Goal: Find specific page/section: Find specific page/section

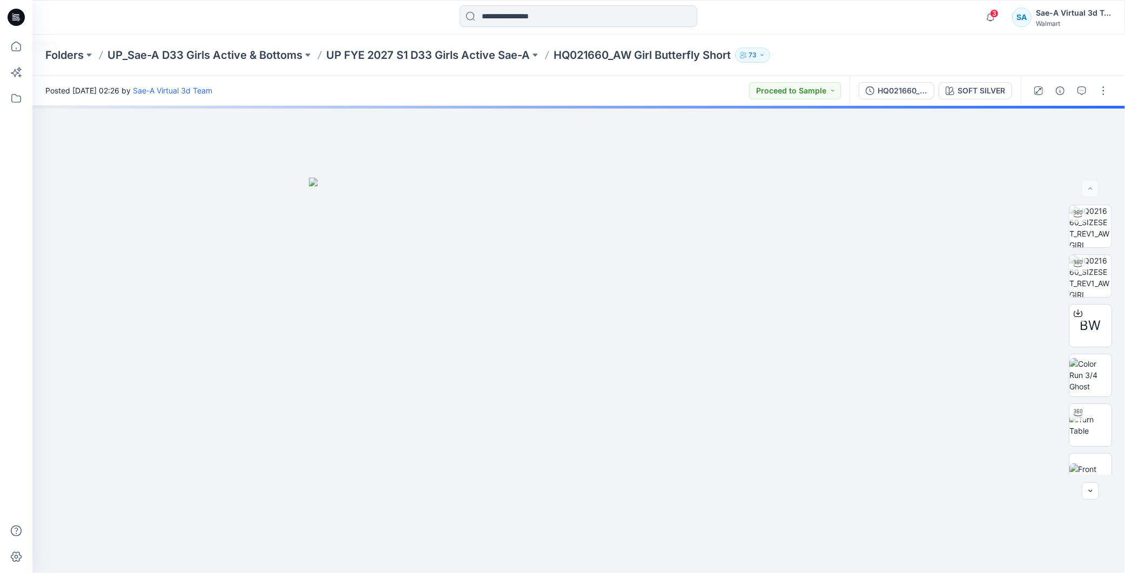
click at [17, 13] on icon at bounding box center [16, 17] width 17 height 17
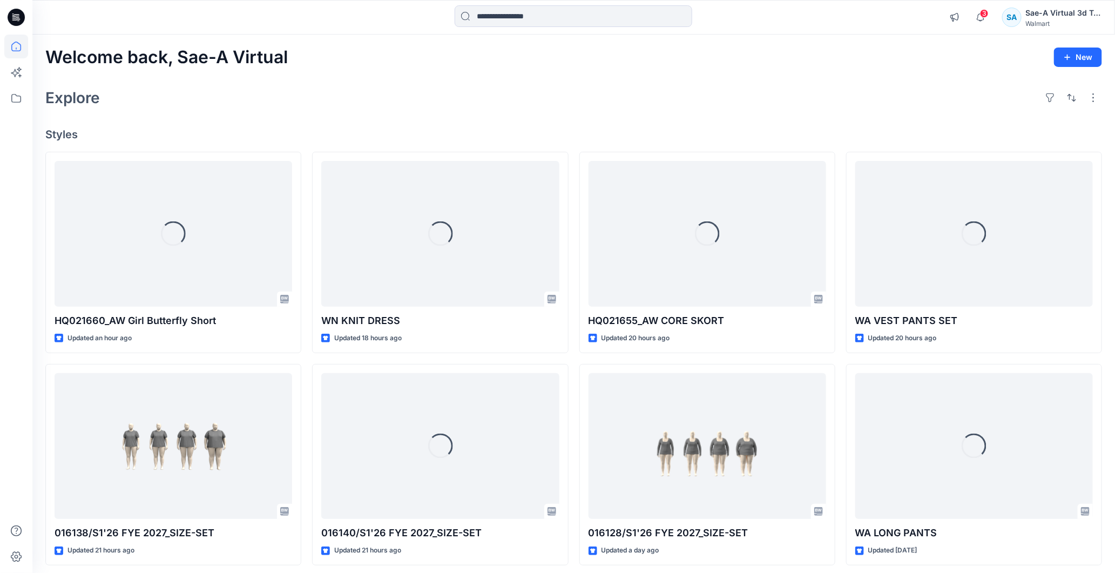
click at [22, 12] on icon at bounding box center [16, 17] width 17 height 17
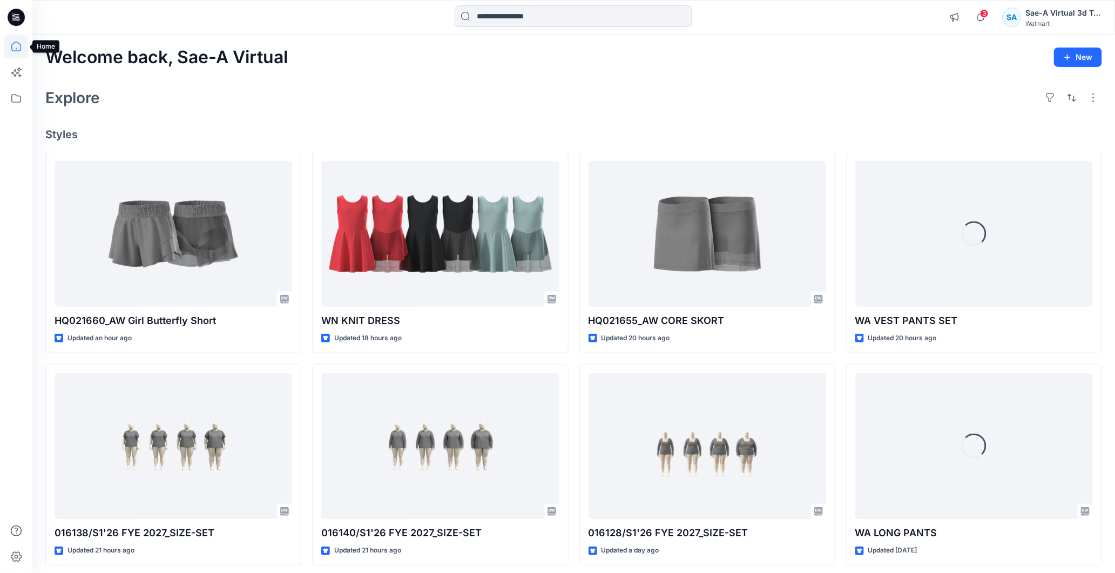
click at [11, 41] on icon at bounding box center [16, 47] width 24 height 24
click at [15, 55] on icon at bounding box center [16, 47] width 24 height 24
click at [16, 42] on icon at bounding box center [16, 47] width 24 height 24
click at [21, 18] on icon at bounding box center [16, 17] width 17 height 17
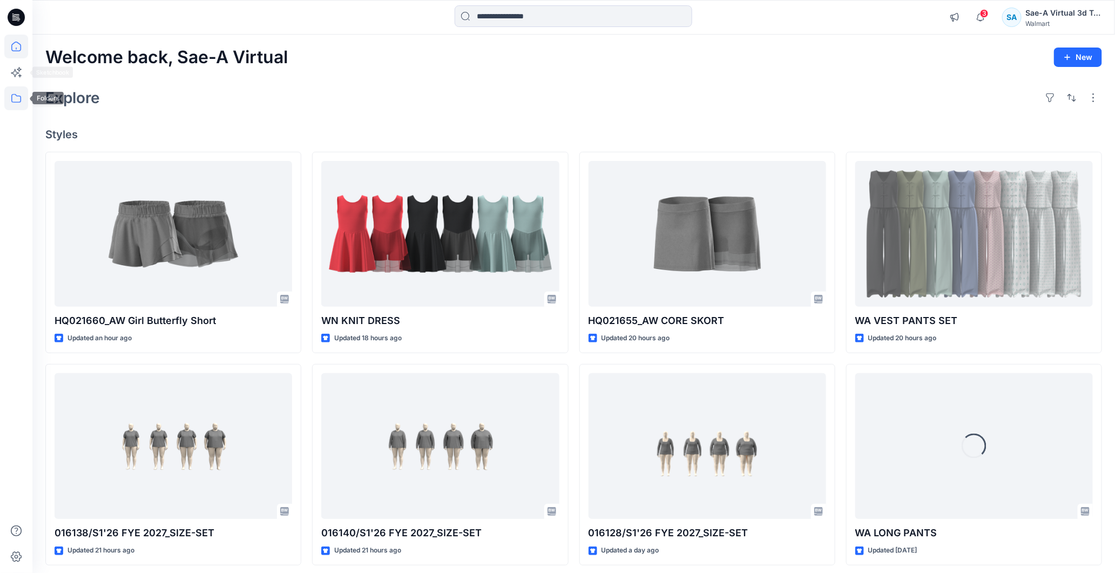
click at [18, 100] on icon at bounding box center [16, 98] width 24 height 24
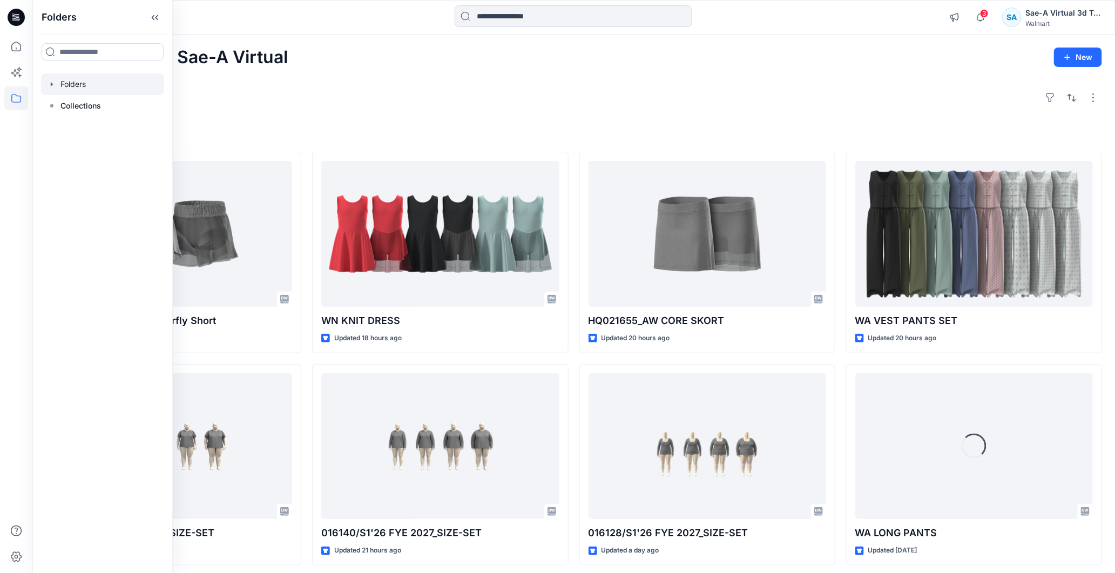
click at [58, 84] on div at bounding box center [102, 84] width 123 height 22
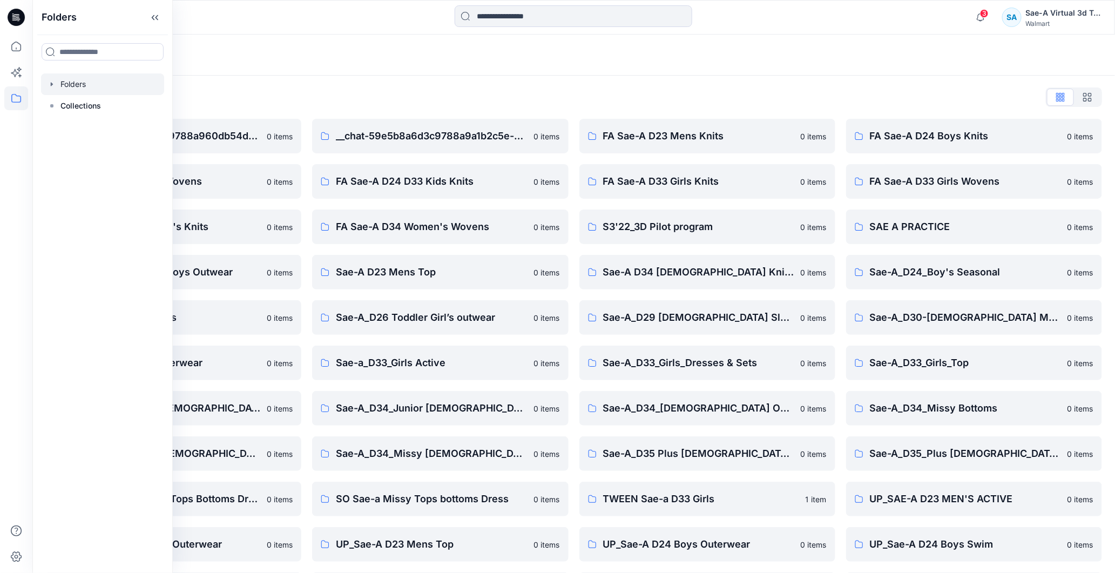
click at [408, 74] on div "Folders" at bounding box center [573, 55] width 1082 height 41
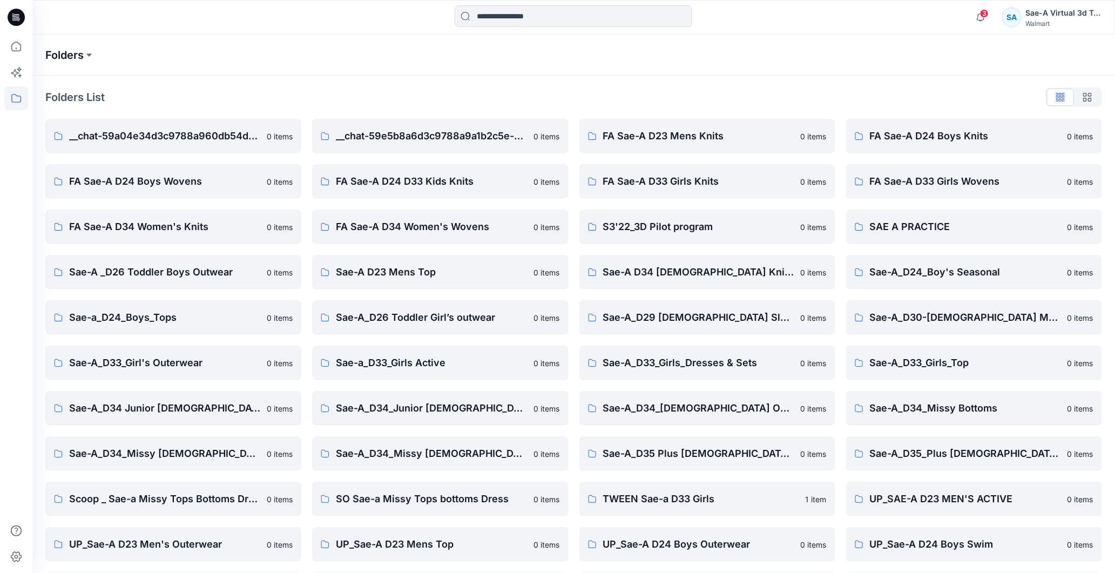
click at [79, 50] on p "Folders" at bounding box center [64, 55] width 38 height 15
click at [86, 58] on button at bounding box center [89, 55] width 11 height 15
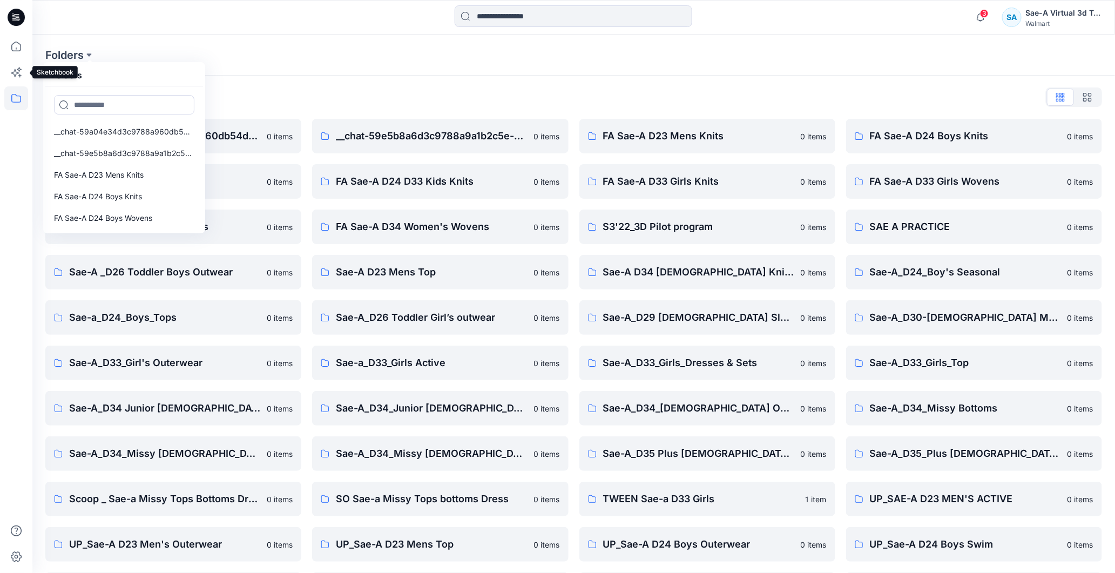
click at [14, 95] on icon at bounding box center [16, 98] width 24 height 24
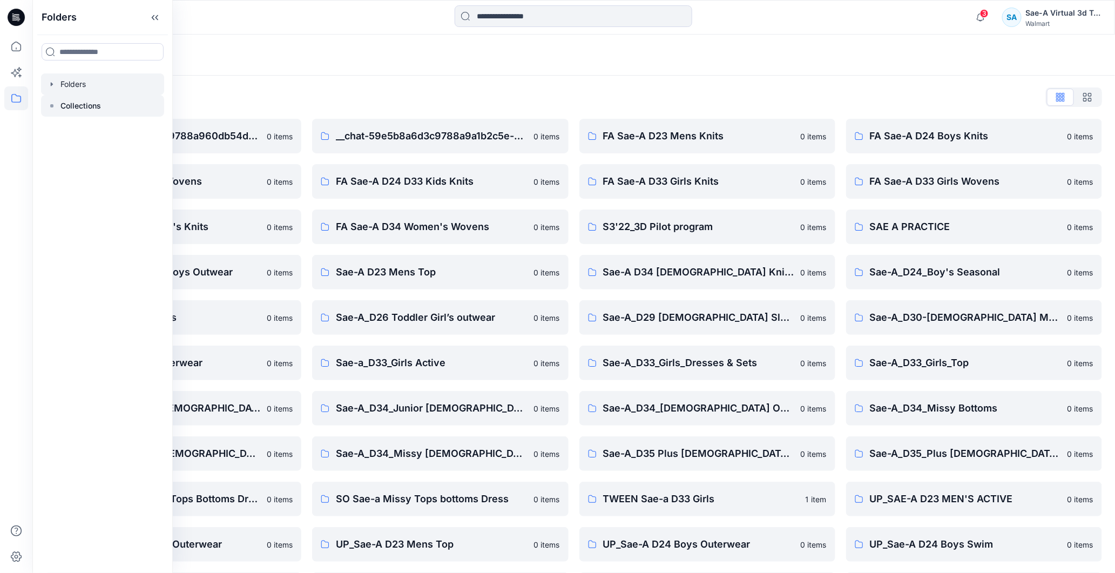
click at [100, 103] on p "Collections" at bounding box center [80, 105] width 40 height 13
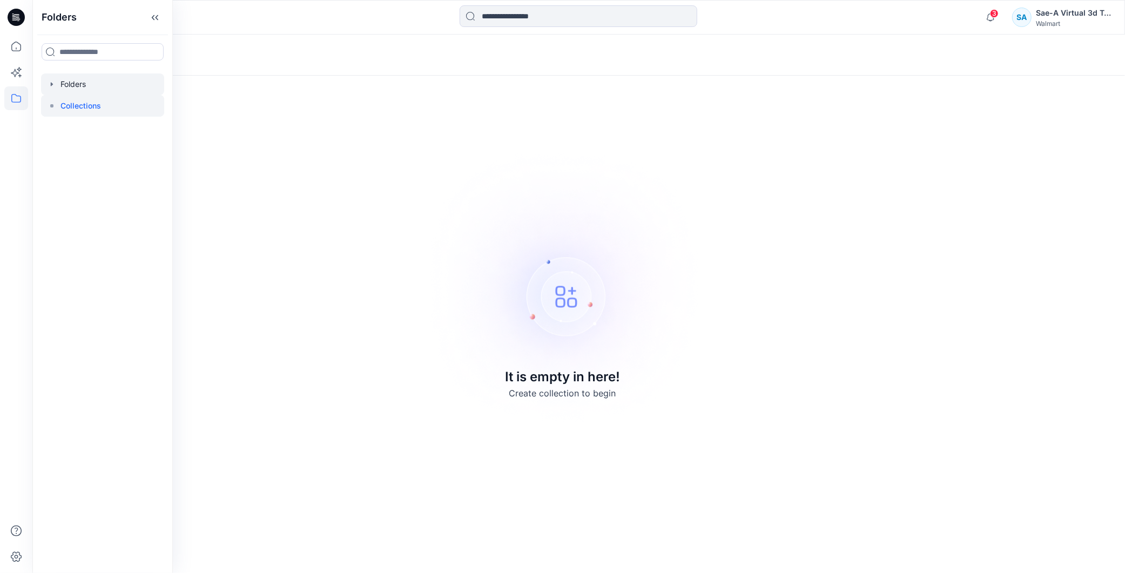
click at [58, 79] on div at bounding box center [102, 84] width 123 height 22
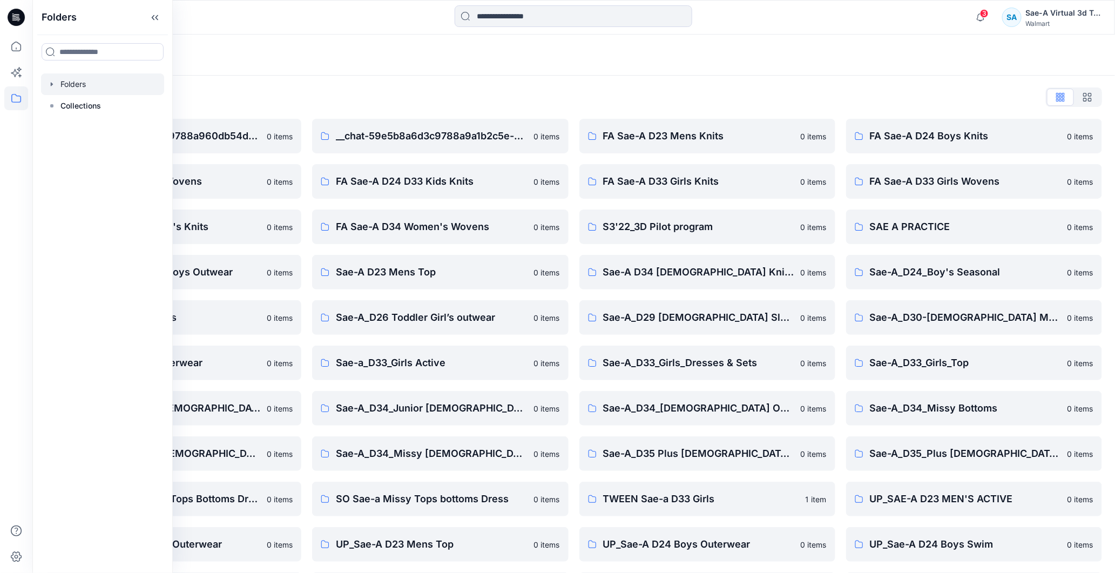
click at [15, 18] on icon at bounding box center [14, 18] width 4 height 1
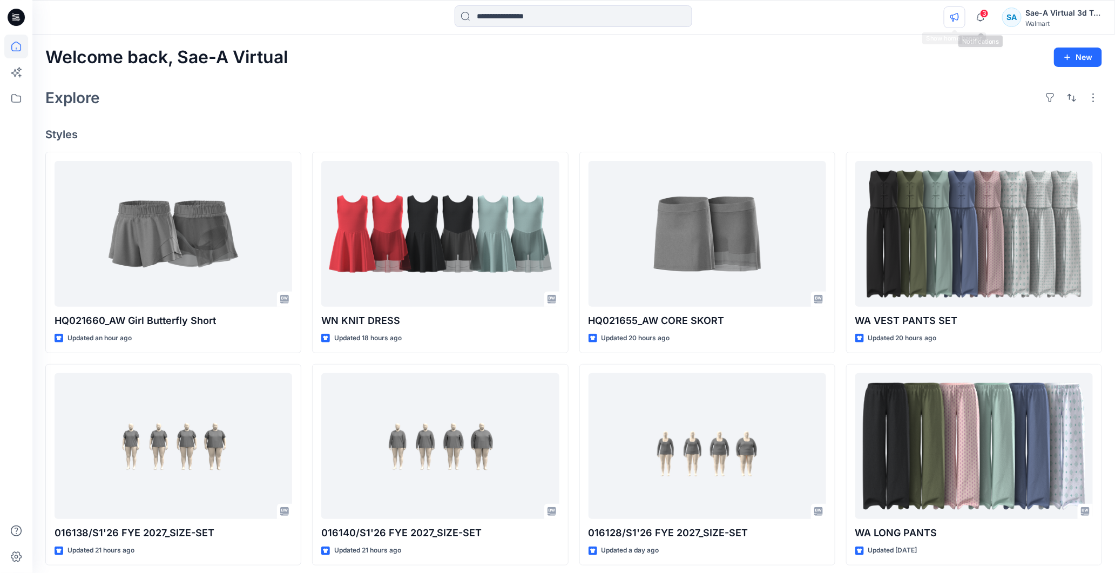
click at [957, 15] on icon "button" at bounding box center [954, 17] width 9 height 9
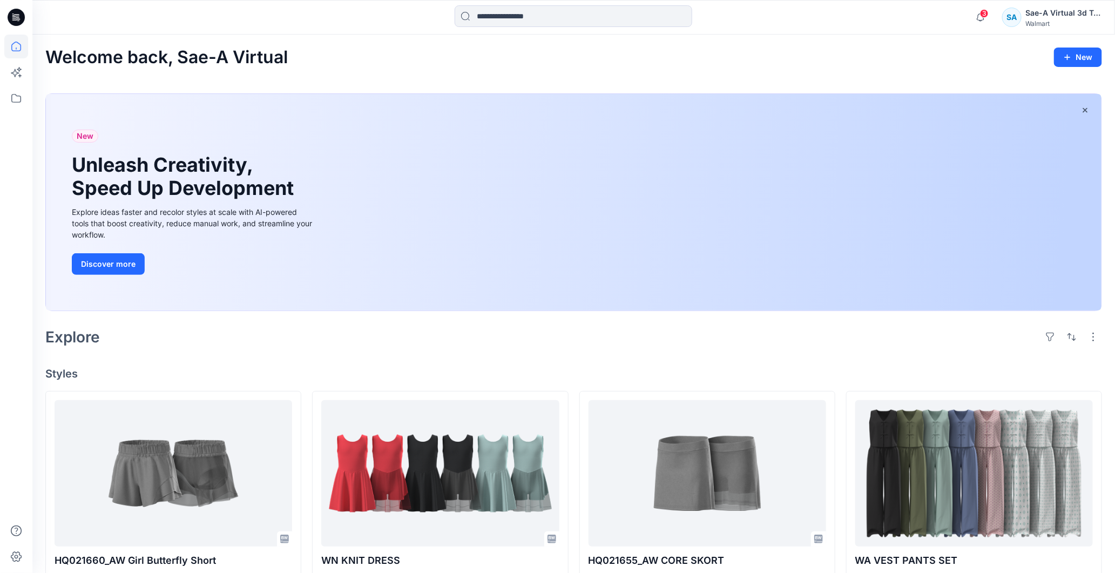
click at [957, 14] on div "3 Notifications Your style HQ021660_AW Girl Butterfly Short has been updated wi…" at bounding box center [573, 17] width 1082 height 24
click at [526, 15] on input at bounding box center [574, 16] width 238 height 22
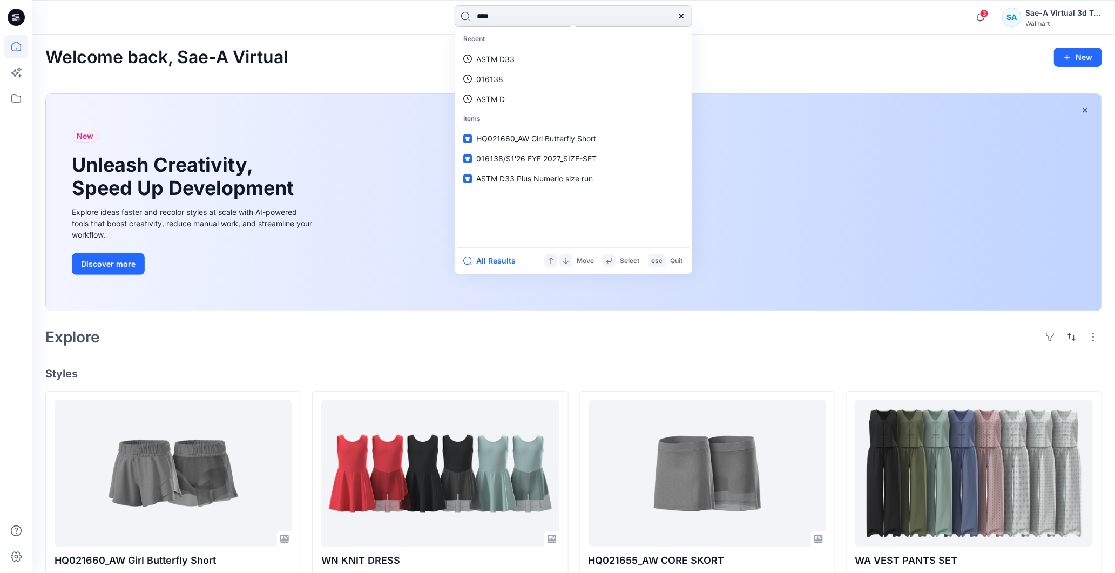
type input "*****"
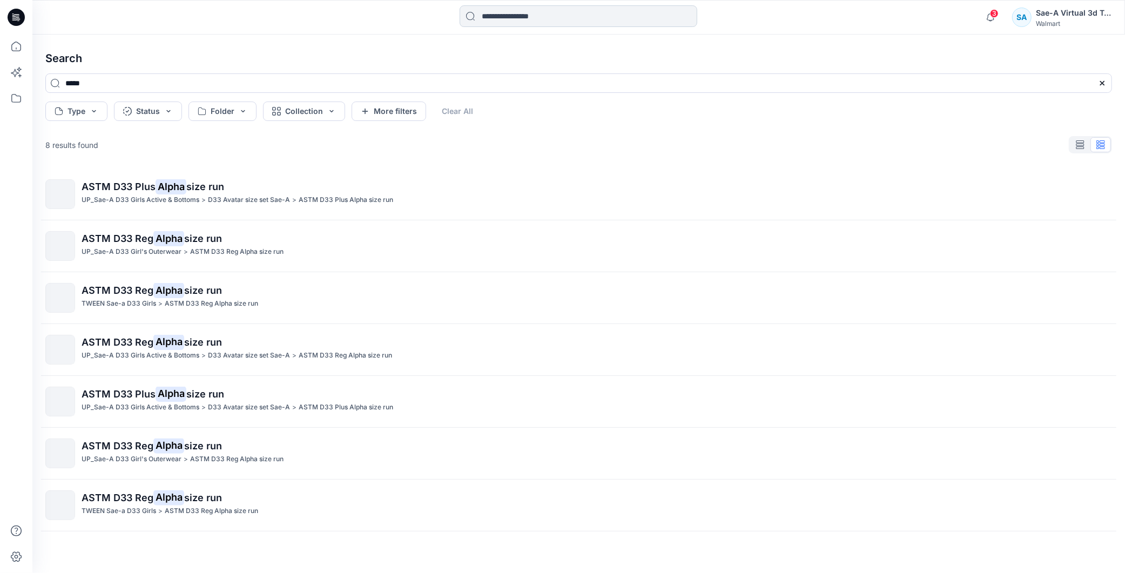
click at [513, 10] on input at bounding box center [578, 16] width 238 height 22
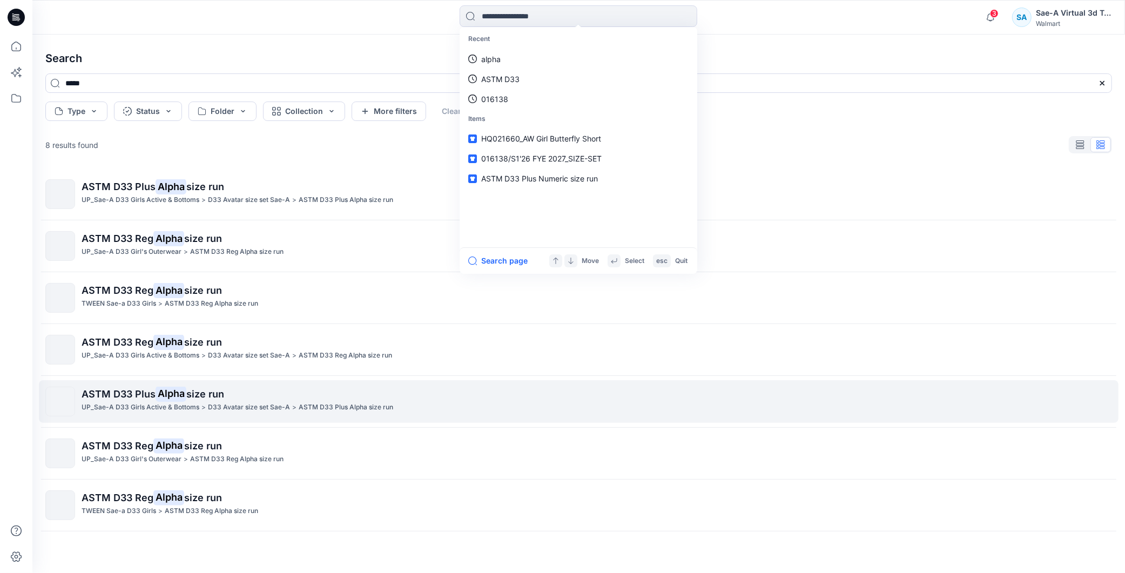
click at [195, 400] on p "ASTM D33 Plus Alpha size run" at bounding box center [597, 394] width 1030 height 15
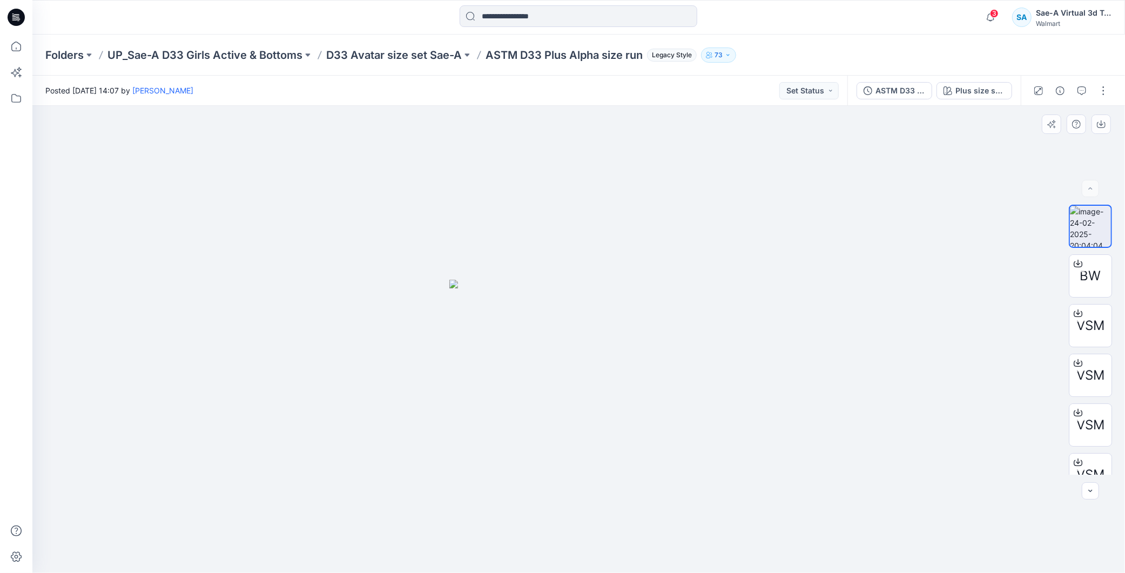
drag, startPoint x: 899, startPoint y: 326, endPoint x: 918, endPoint y: 321, distance: 19.5
click at [899, 326] on div at bounding box center [578, 339] width 1092 height 467
click at [909, 97] on button "ASTM D33 Plus Alpha size run" at bounding box center [894, 90] width 76 height 17
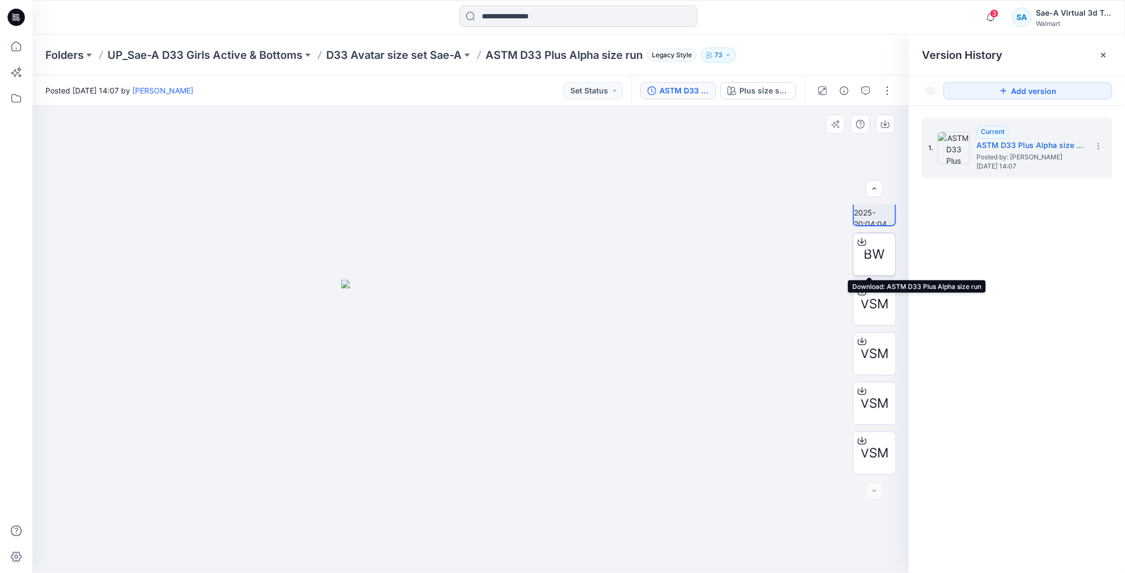
click at [859, 243] on icon at bounding box center [861, 242] width 9 height 9
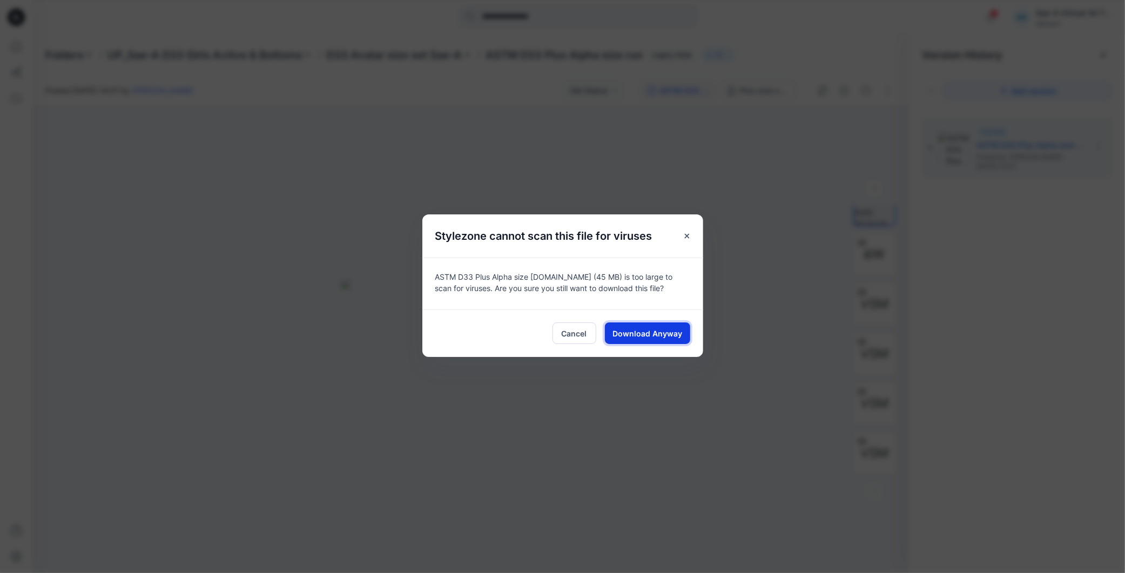
click at [639, 331] on span "Download Anyway" at bounding box center [647, 333] width 70 height 11
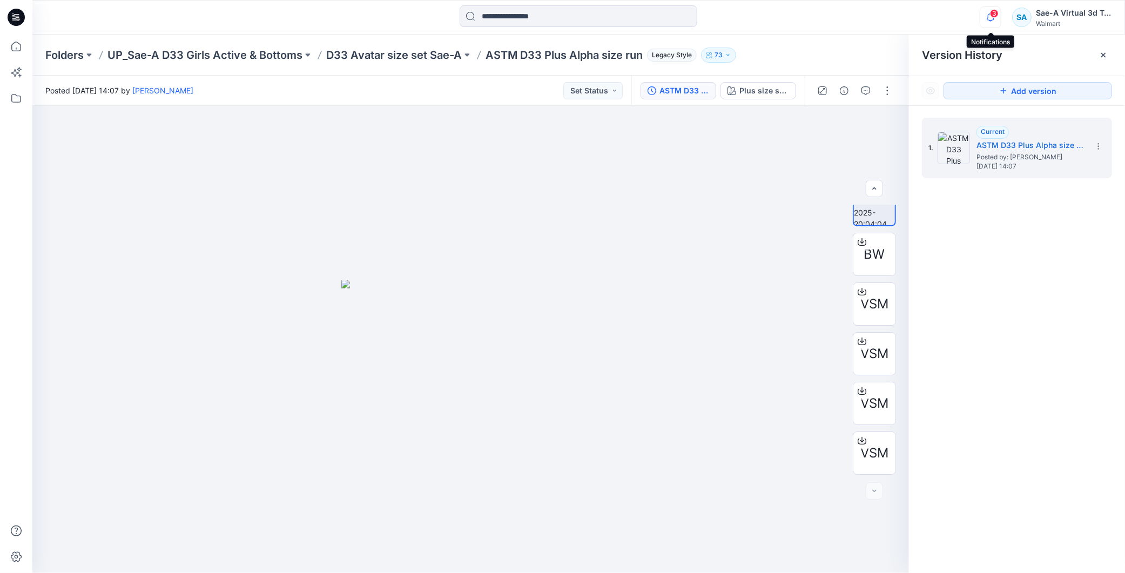
click at [997, 9] on icon "button" at bounding box center [990, 17] width 21 height 22
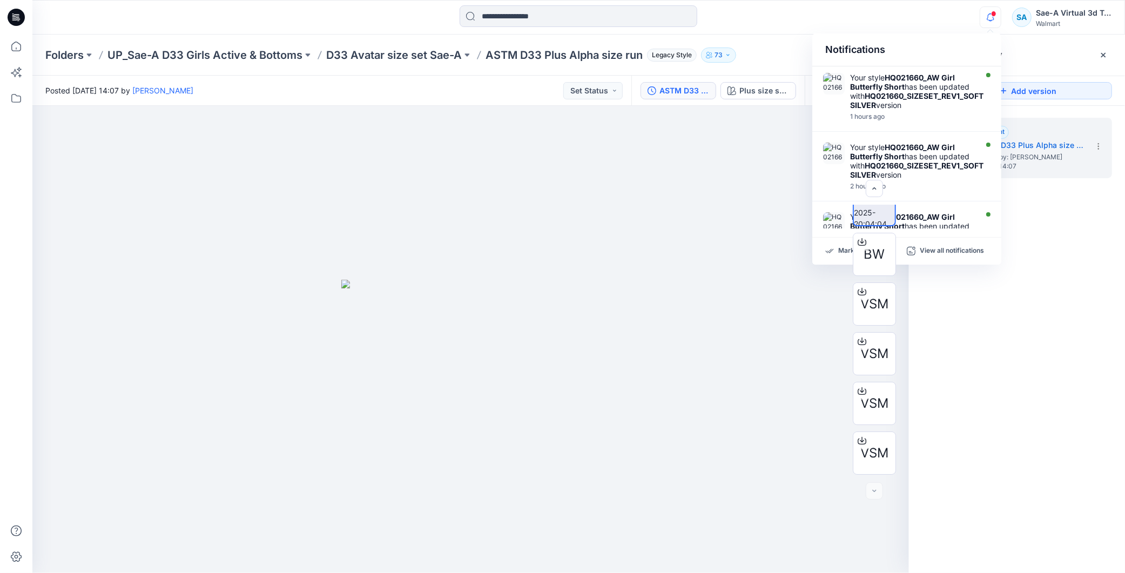
click at [1033, 357] on div "1. Current ASTM D33 Plus Alpha size run Posted by: [PERSON_NAME] [DATE] 14:07" at bounding box center [1017, 347] width 216 height 483
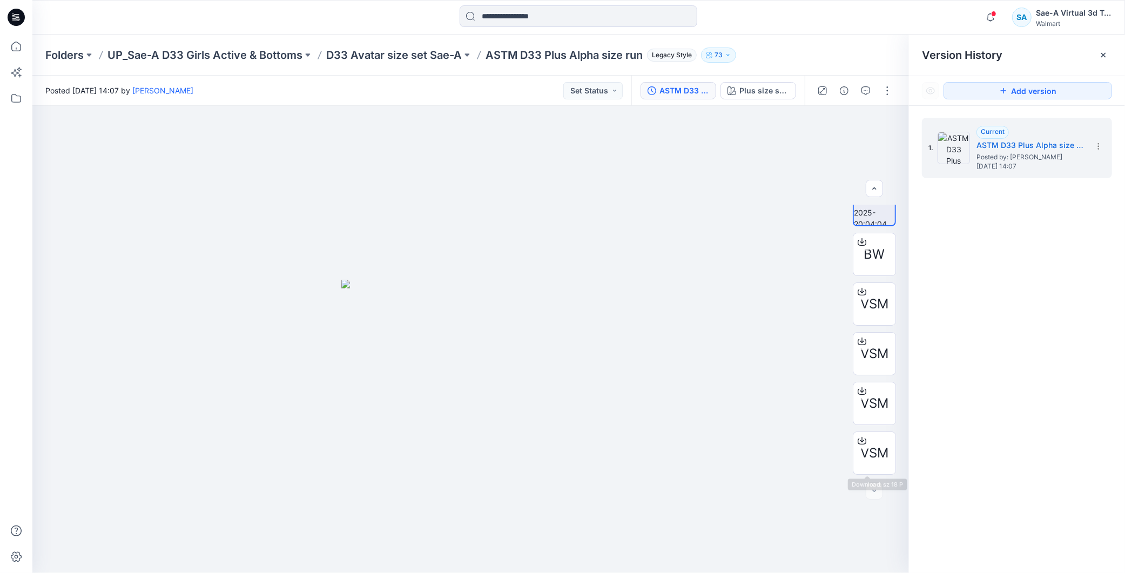
drag, startPoint x: 976, startPoint y: 335, endPoint x: 978, endPoint y: 327, distance: 8.5
click at [976, 335] on div "1. Current ASTM D33 Plus Alpha size run Posted by: [PERSON_NAME] [DATE] 14:07" at bounding box center [1017, 347] width 216 height 483
click at [449, 52] on p "D33 Avatar size set Sae-A" at bounding box center [394, 55] width 136 height 15
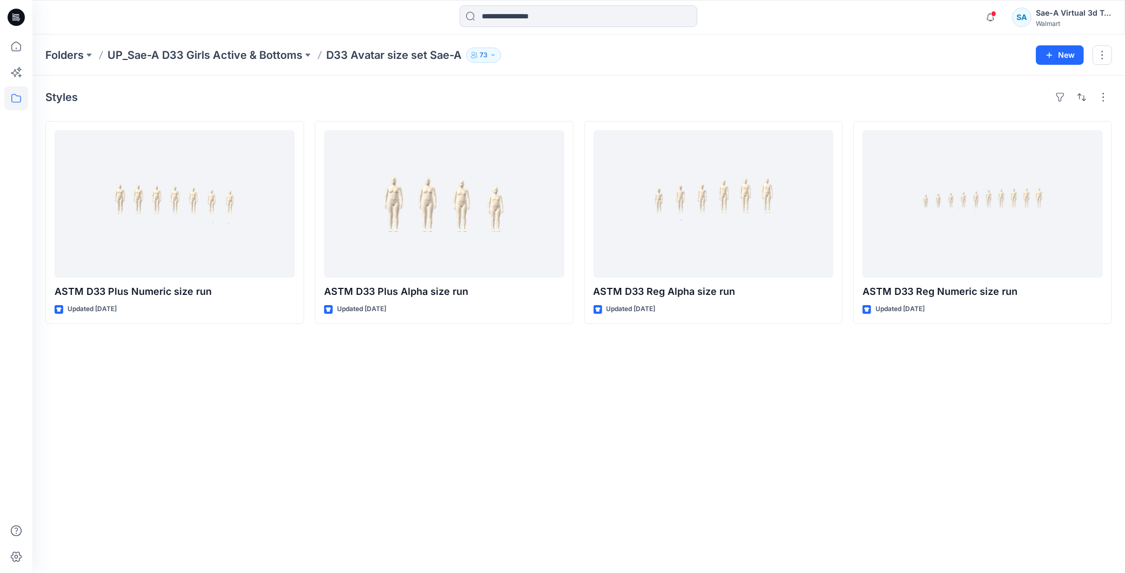
click at [505, 427] on div "Styles ASTM D33 Plus Numeric size run Updated [DATE] ASTM D33 Plus Alpha size r…" at bounding box center [578, 324] width 1092 height 497
click at [270, 53] on p "UP_Sae-A D33 Girls Active & Bottoms" at bounding box center [204, 55] width 195 height 15
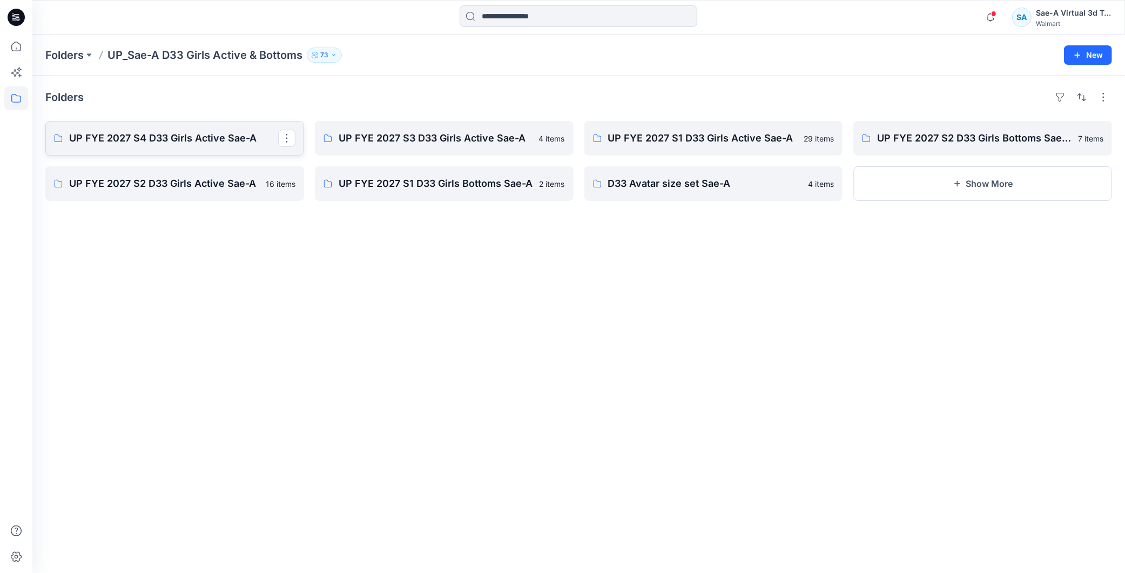
click at [200, 140] on p "UP FYE 2027 S4 D33 Girls Active Sae-A" at bounding box center [173, 138] width 209 height 15
click at [451, 143] on p "UP FYE 2027 S3 D33 Girls Active Sae-A" at bounding box center [443, 138] width 209 height 15
click at [698, 185] on p "D33 Avatar size set Sae-A" at bounding box center [712, 183] width 209 height 15
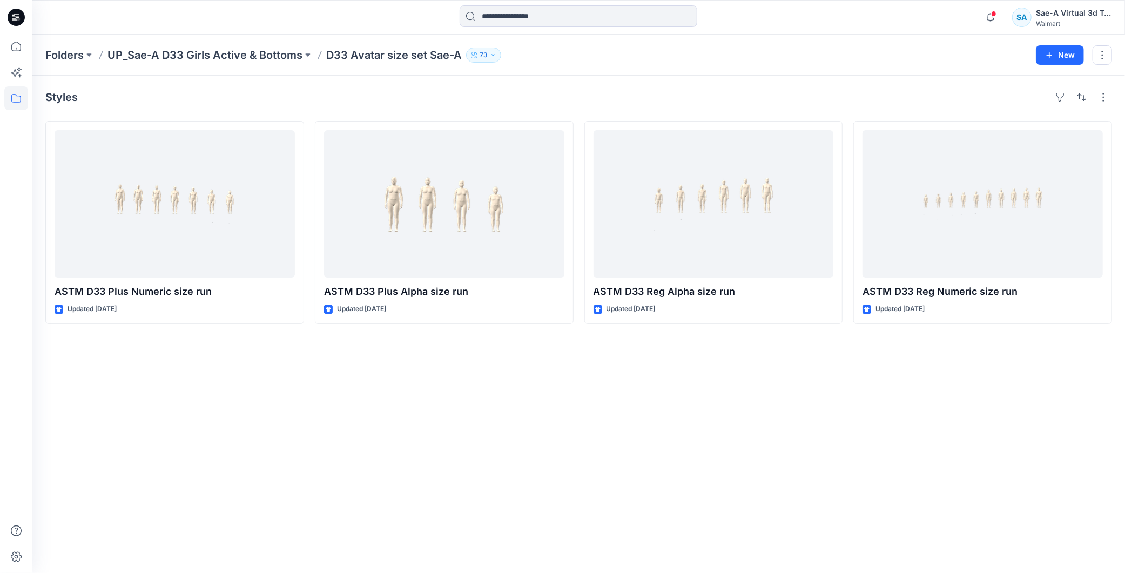
click at [780, 514] on div "Styles ASTM D33 Plus Numeric size run Updated [DATE] ASTM D33 Plus Alpha size r…" at bounding box center [578, 324] width 1092 height 497
drag, startPoint x: 621, startPoint y: 421, endPoint x: 818, endPoint y: 294, distance: 234.4
click at [624, 416] on div "Styles ASTM D33 Plus Numeric size run Updated [DATE] ASTM D33 Plus Alpha size r…" at bounding box center [578, 324] width 1092 height 497
drag, startPoint x: 830, startPoint y: 481, endPoint x: 816, endPoint y: 490, distance: 16.5
click at [830, 481] on div "Styles ASTM D33 Plus Numeric size run Updated [DATE] ASTM D33 Plus Alpha size r…" at bounding box center [578, 324] width 1092 height 497
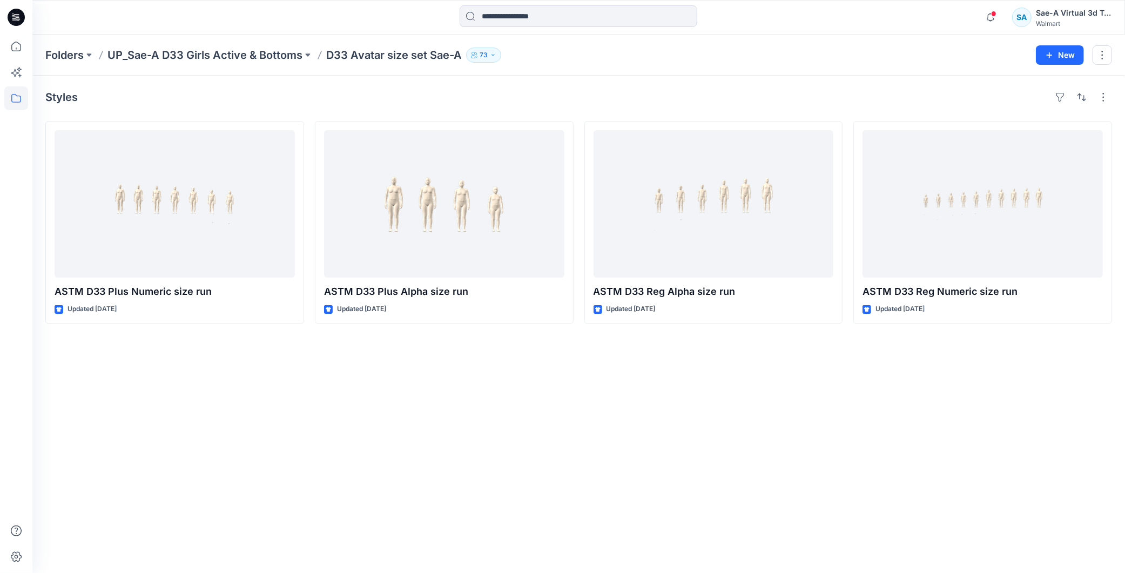
click at [252, 405] on div "Styles ASTM D33 Plus Numeric size run Updated [DATE] ASTM D33 Plus Alpha size r…" at bounding box center [578, 324] width 1092 height 497
click at [708, 400] on div "Styles ASTM D33 Plus Numeric size run Updated [DATE] ASTM D33 Plus Alpha size r…" at bounding box center [578, 324] width 1092 height 497
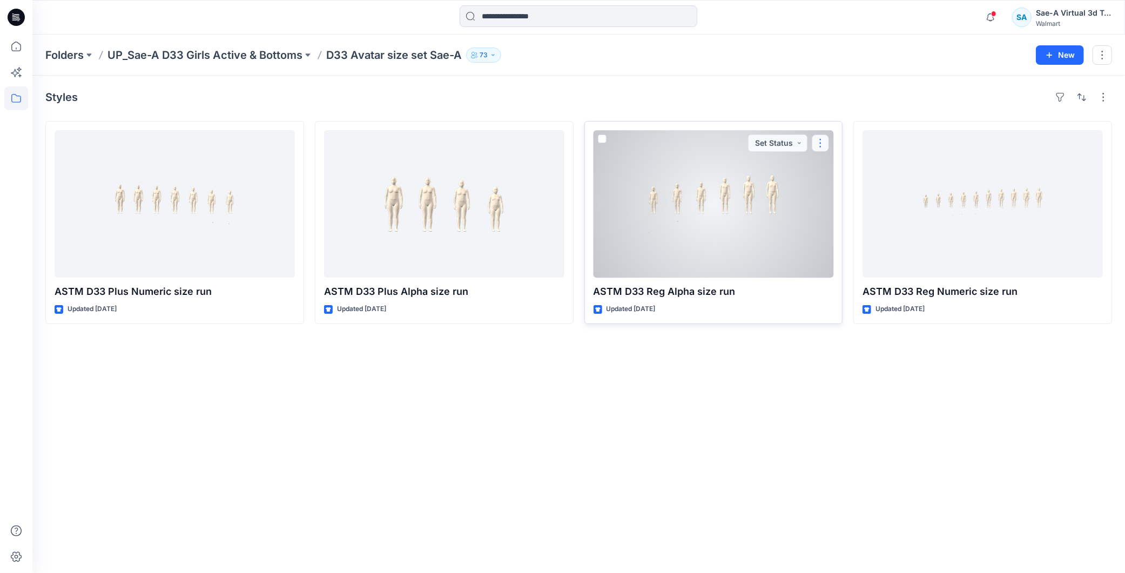
click at [824, 145] on button "button" at bounding box center [819, 142] width 17 height 17
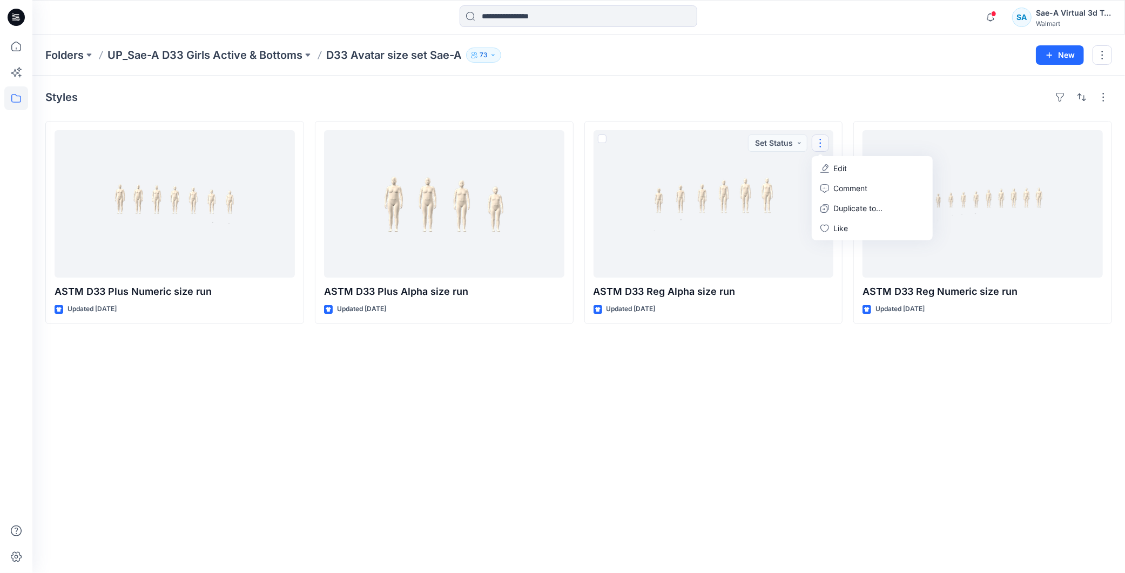
click at [733, 483] on div "Styles ASTM D33 Plus Numeric size run Updated [DATE] ASTM D33 Plus Alpha size r…" at bounding box center [578, 324] width 1092 height 497
click at [698, 532] on div "Styles ASTM D33 Plus Numeric size run Updated [DATE] ASTM D33 Plus Alpha size r…" at bounding box center [578, 324] width 1092 height 497
click at [901, 420] on div "Styles ASTM D33 Plus Numeric size run Updated [DATE] ASTM D33 Plus Alpha size r…" at bounding box center [578, 324] width 1092 height 497
click at [787, 418] on div "Styles ASTM D33 Plus Numeric size run Updated [DATE] ASTM D33 Plus Alpha size r…" at bounding box center [578, 324] width 1092 height 497
click at [499, 403] on div "Styles ASTM D33 Plus Numeric size run Updated [DATE] ASTM D33 Plus Alpha size r…" at bounding box center [578, 324] width 1092 height 497
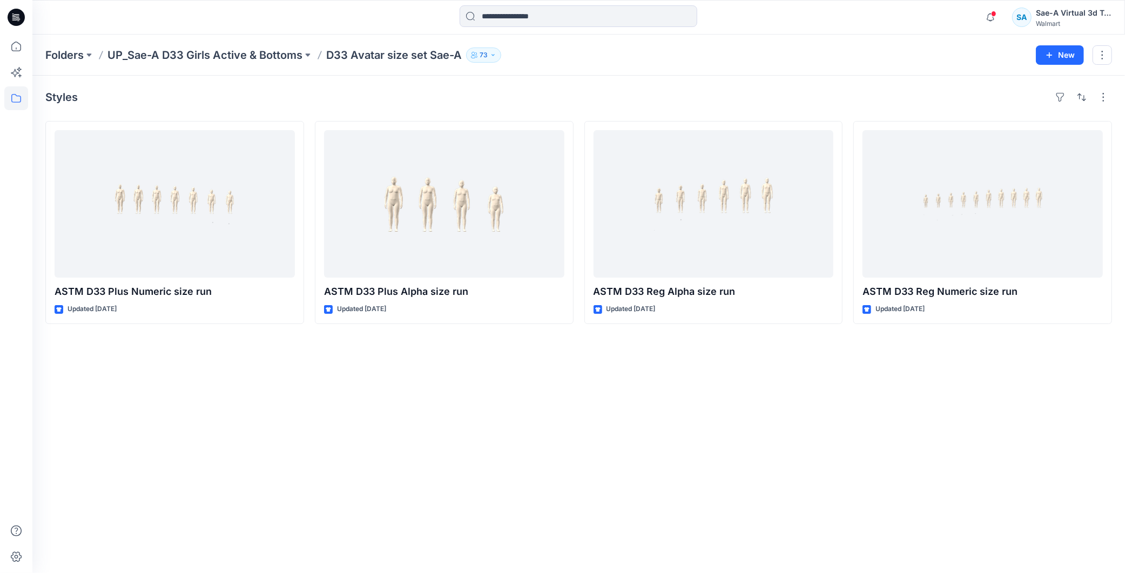
click at [603, 480] on div "Styles ASTM D33 Plus Numeric size run Updated [DATE] ASTM D33 Plus Alpha size r…" at bounding box center [578, 324] width 1092 height 497
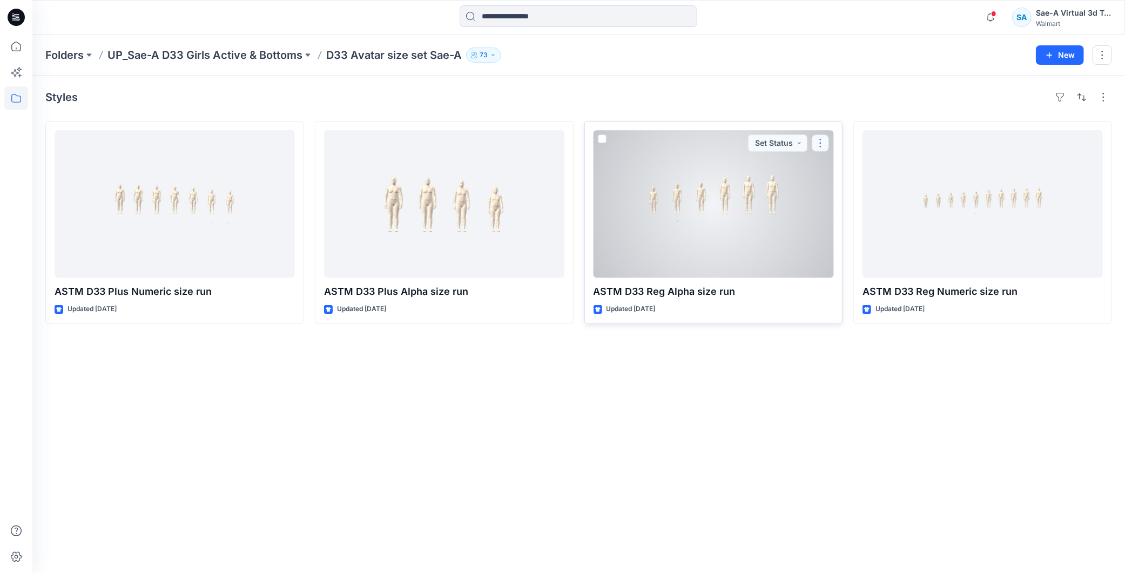
click at [823, 142] on button "button" at bounding box center [819, 142] width 17 height 17
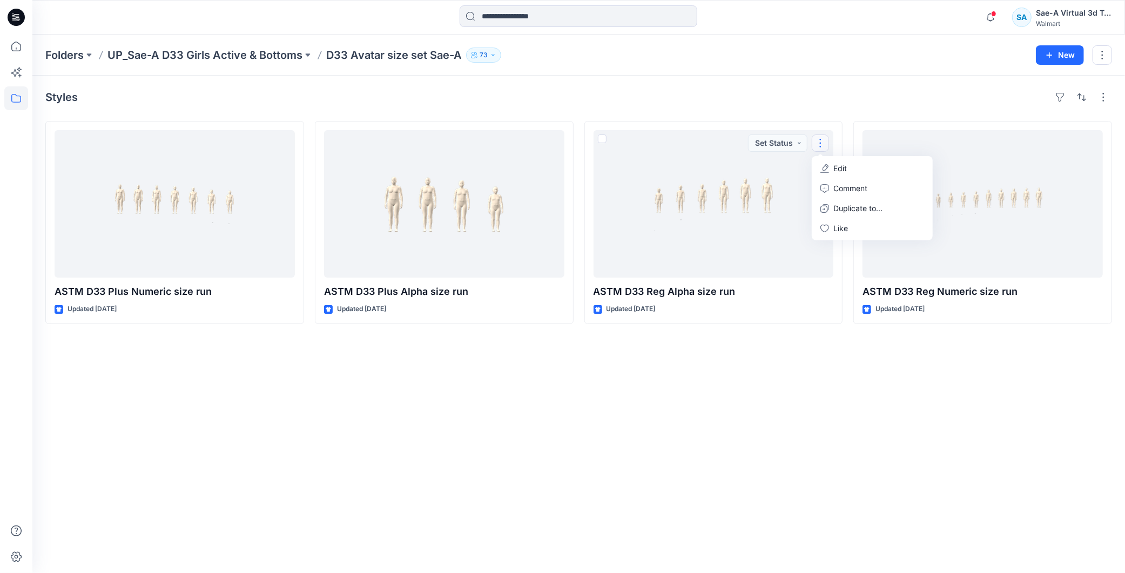
click at [825, 410] on div "Styles ASTM D33 Plus Numeric size run Updated [DATE] ASTM D33 Plus Alpha size r…" at bounding box center [578, 324] width 1092 height 497
click at [855, 416] on div "Styles ASTM D33 Plus Numeric size run Updated [DATE] ASTM D33 Plus Alpha size r…" at bounding box center [578, 324] width 1092 height 497
